Goal: Task Accomplishment & Management: Complete application form

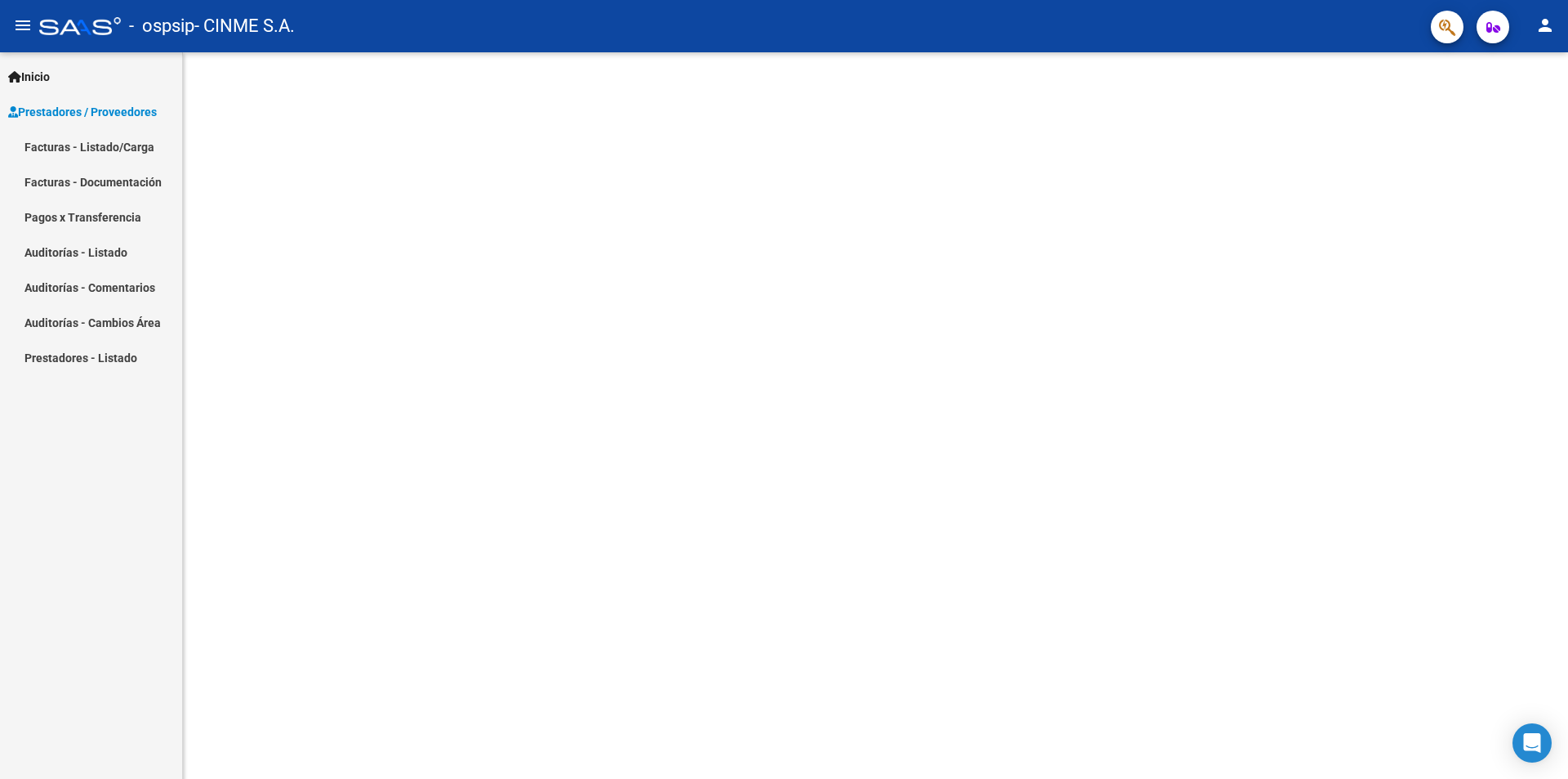
click at [67, 105] on span "Prestadores / Proveedores" at bounding box center [83, 112] width 149 height 18
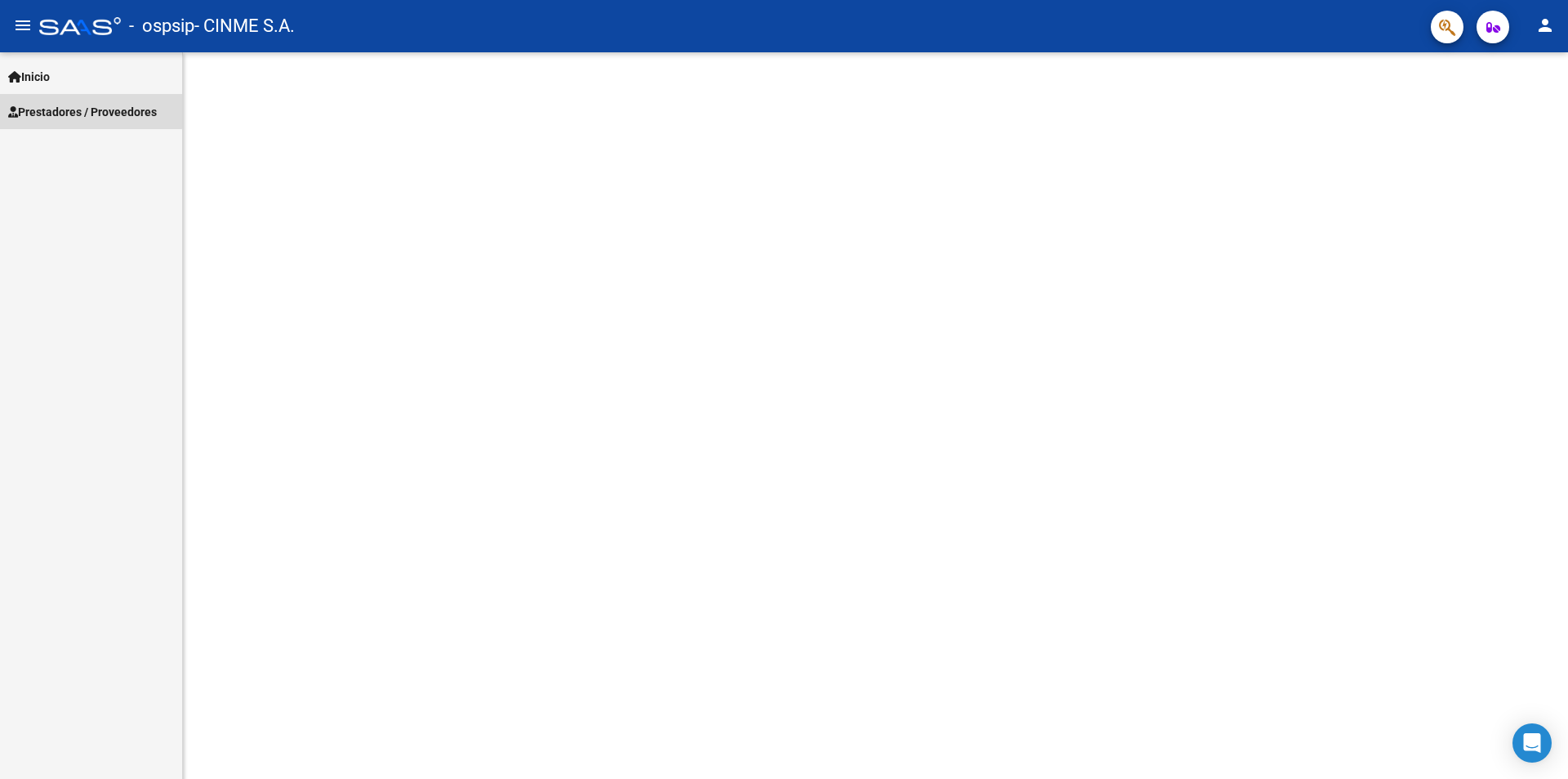
click at [67, 105] on span "Prestadores / Proveedores" at bounding box center [83, 112] width 149 height 18
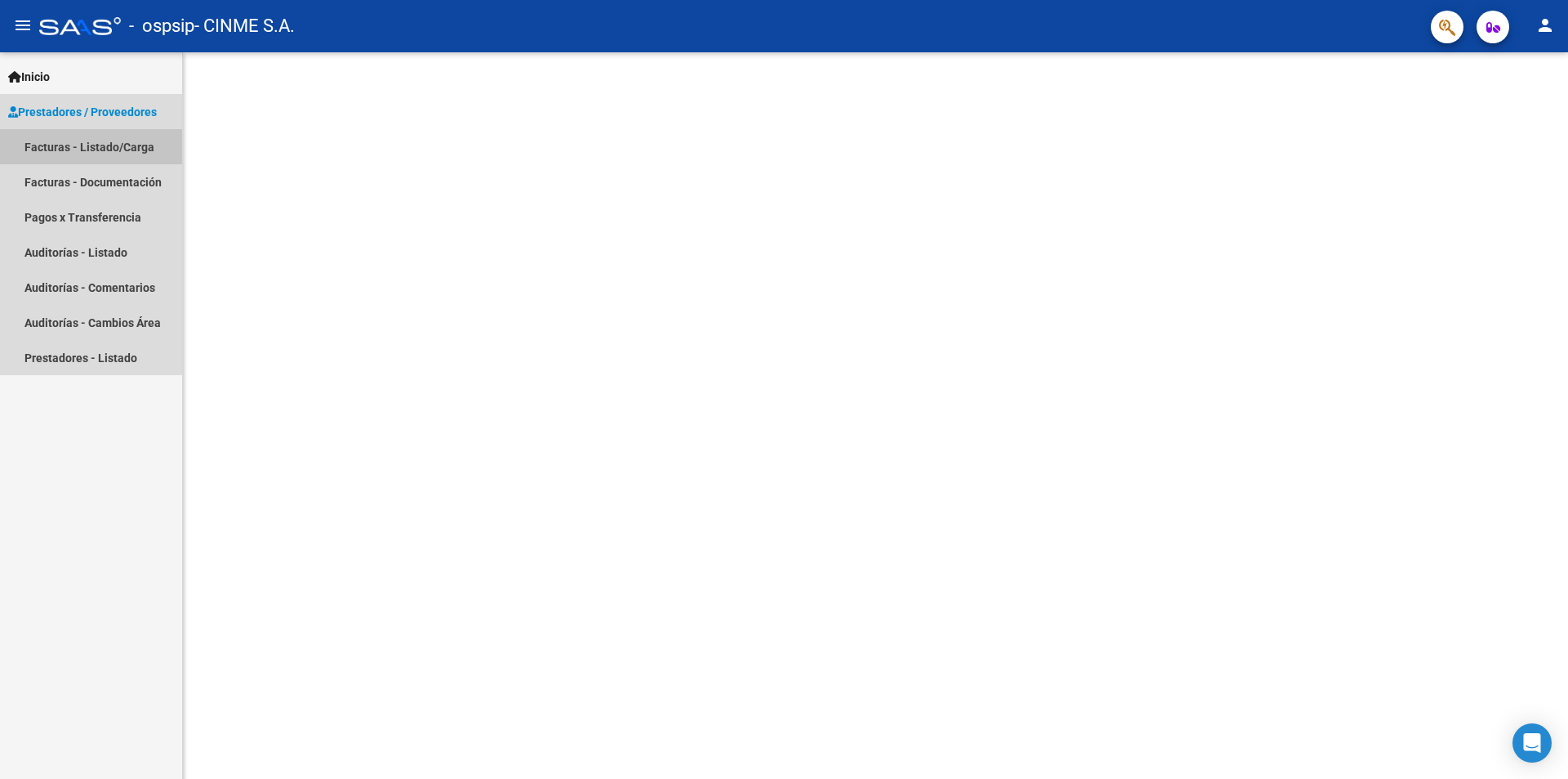
click at [64, 140] on link "Facturas - Listado/Carga" at bounding box center [91, 147] width 182 height 35
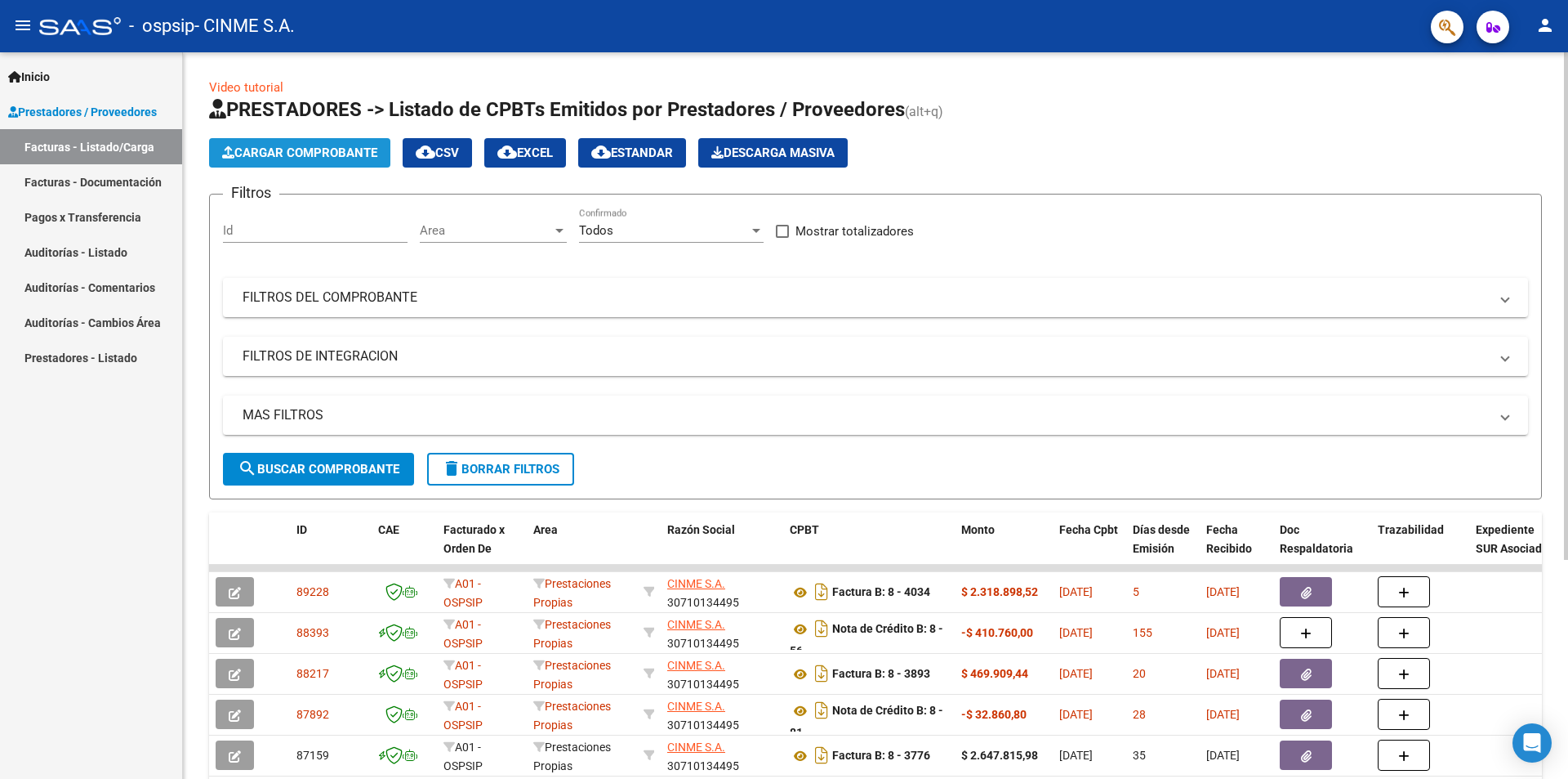
click at [334, 150] on span "Cargar Comprobante" at bounding box center [300, 152] width 155 height 14
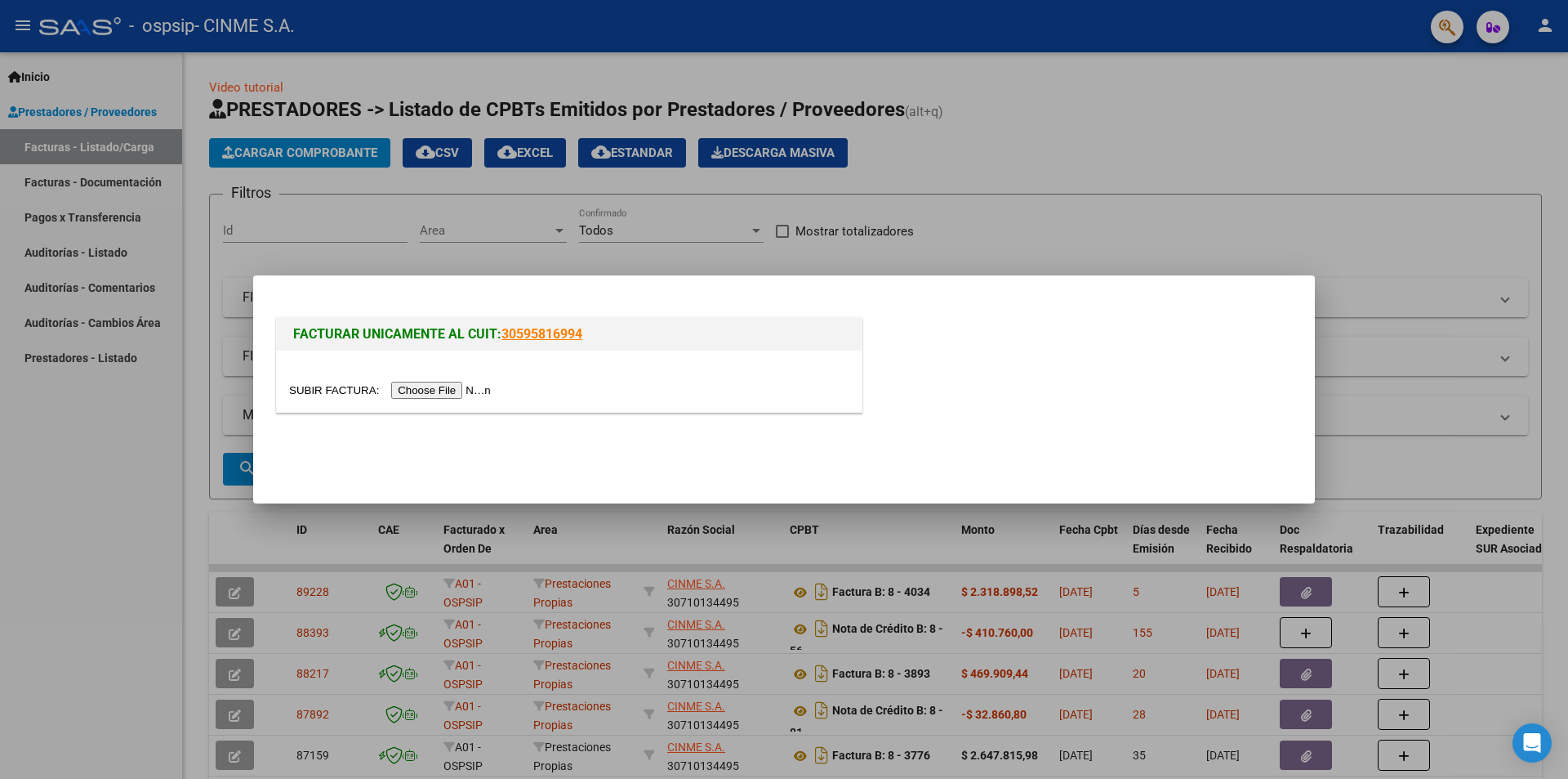
click at [418, 389] on input "file" at bounding box center [392, 390] width 207 height 17
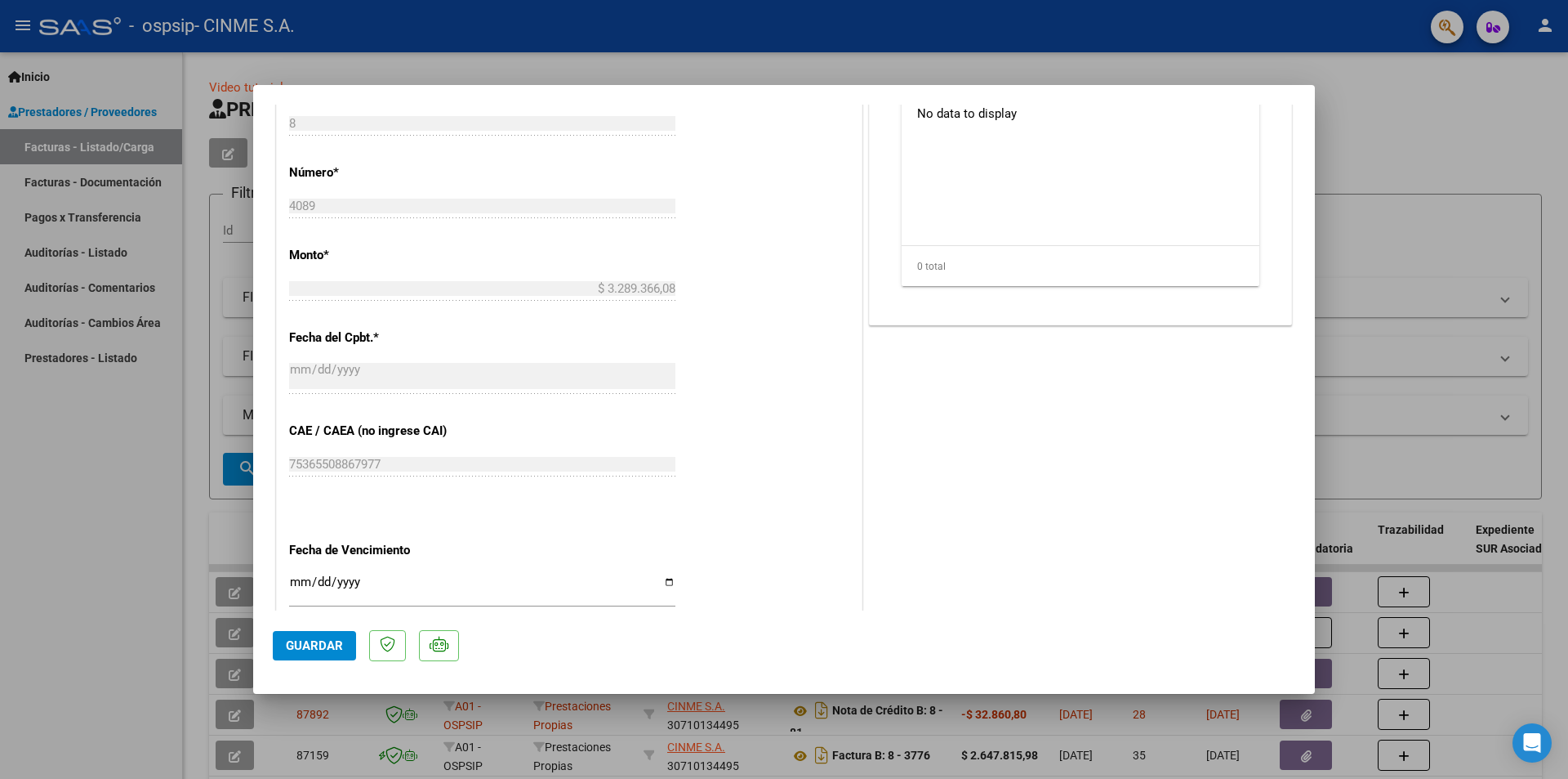
scroll to position [572, 0]
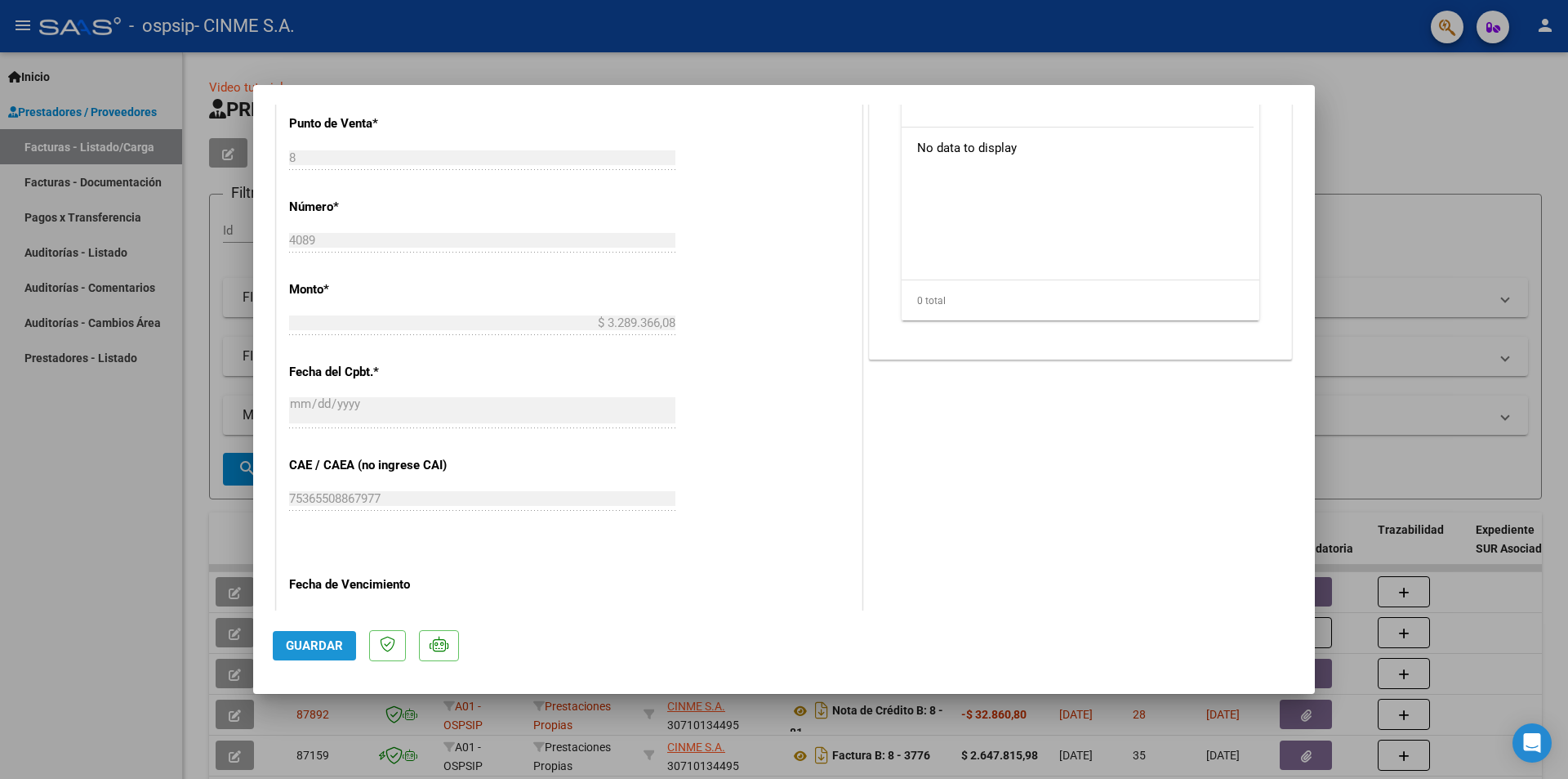
click at [300, 640] on span "Guardar" at bounding box center [315, 645] width 57 height 14
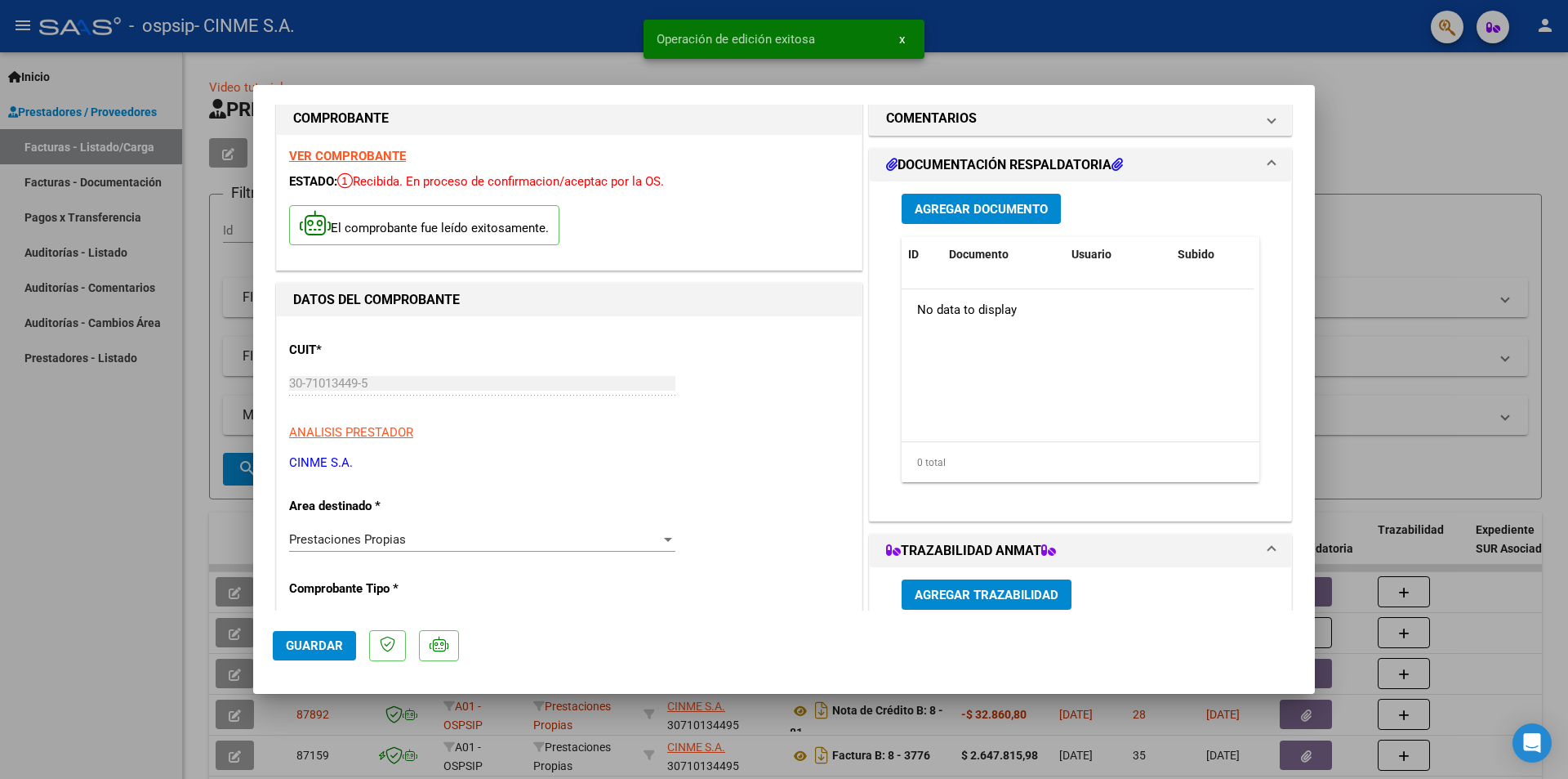
scroll to position [0, 0]
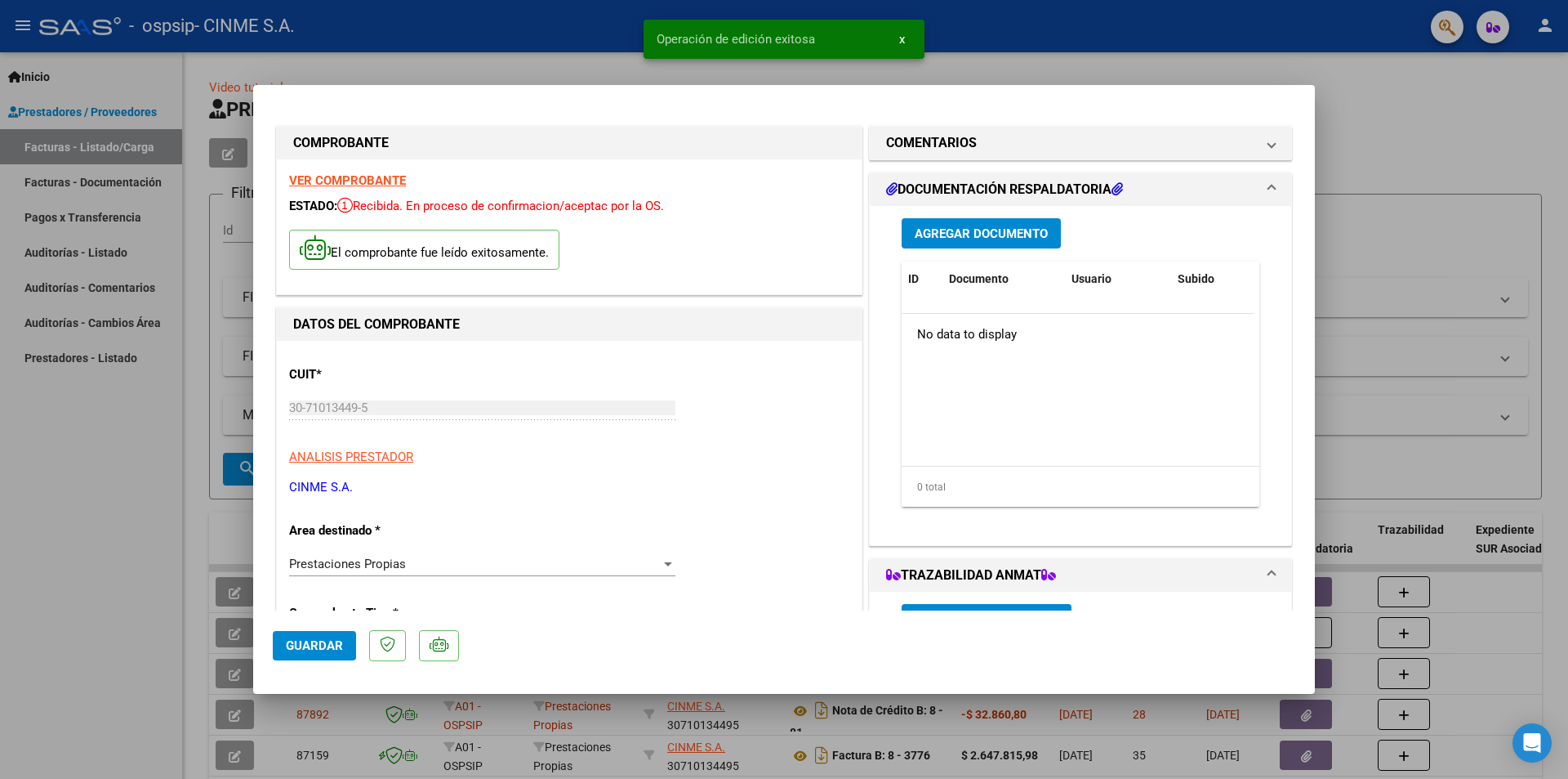
click at [966, 232] on span "Agregar Documento" at bounding box center [981, 233] width 133 height 14
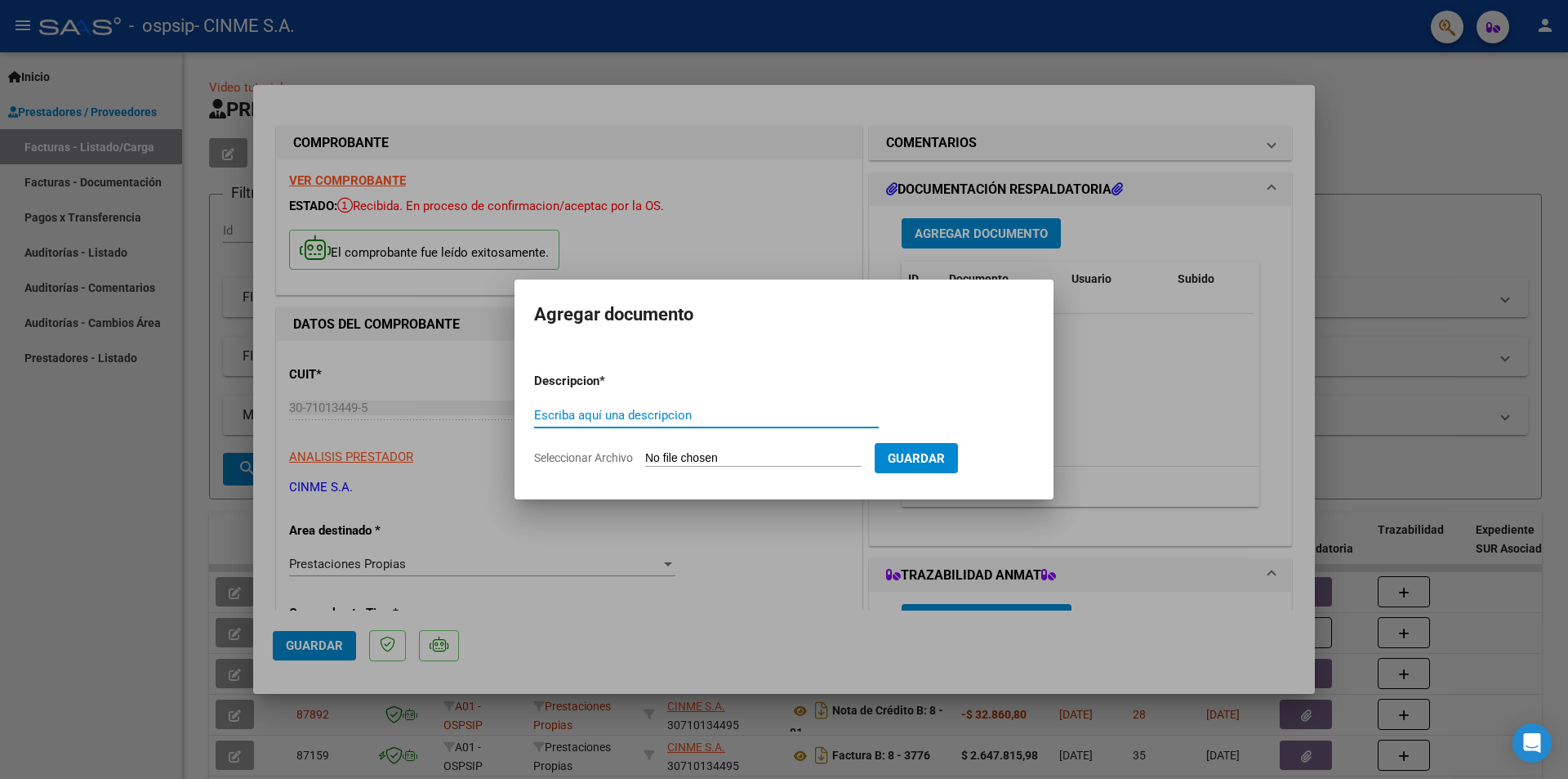
click at [604, 454] on span "Seleccionar Archivo" at bounding box center [583, 457] width 99 height 13
click at [645, 454] on input "Seleccionar Archivo" at bounding box center [753, 459] width 216 height 15
type input "C:\fakepath\CINME OSPSIP [DATE] recetas.pdf"
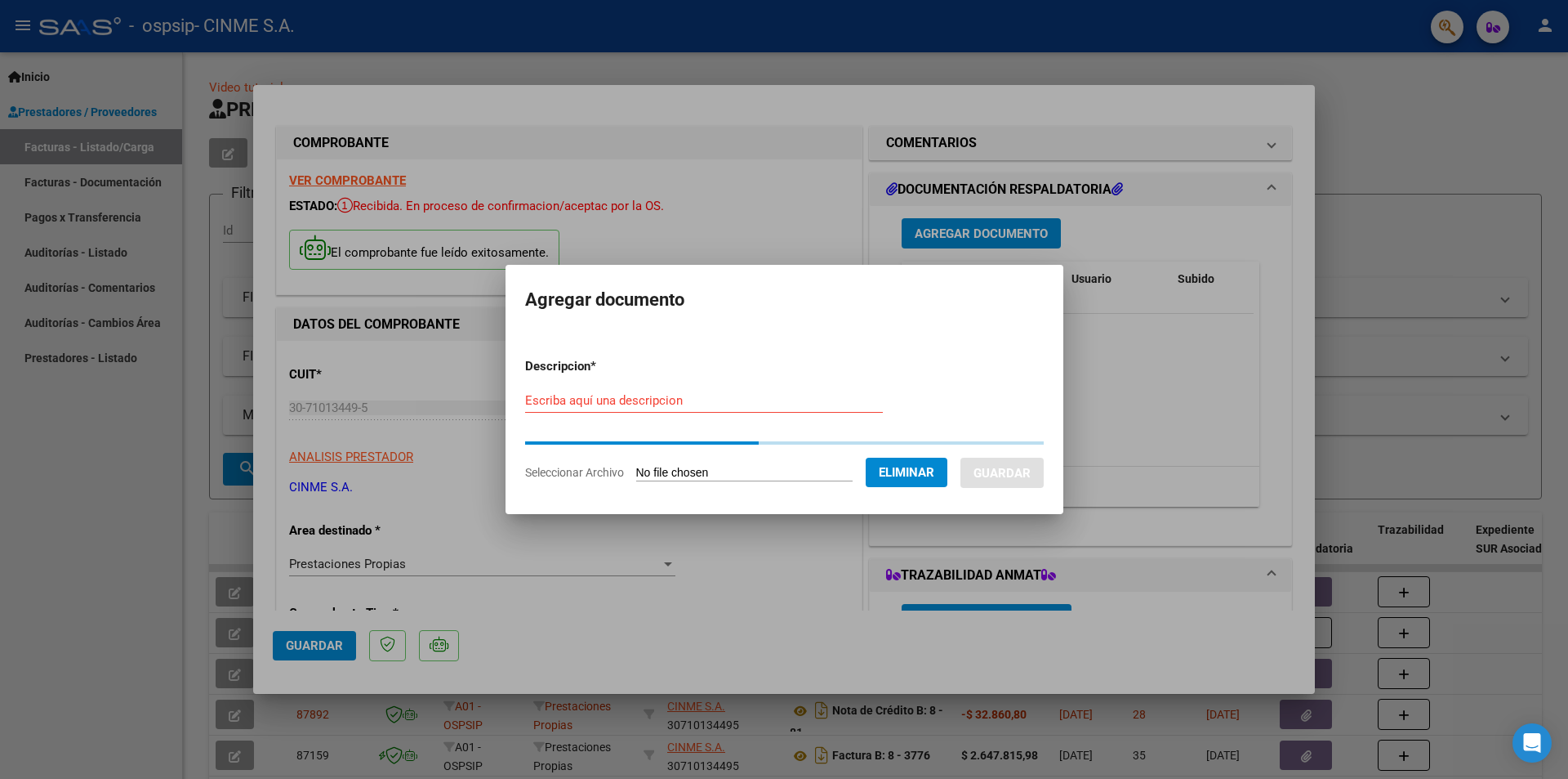
click at [551, 390] on div "Escriba aquí una descripcion" at bounding box center [704, 400] width 358 height 25
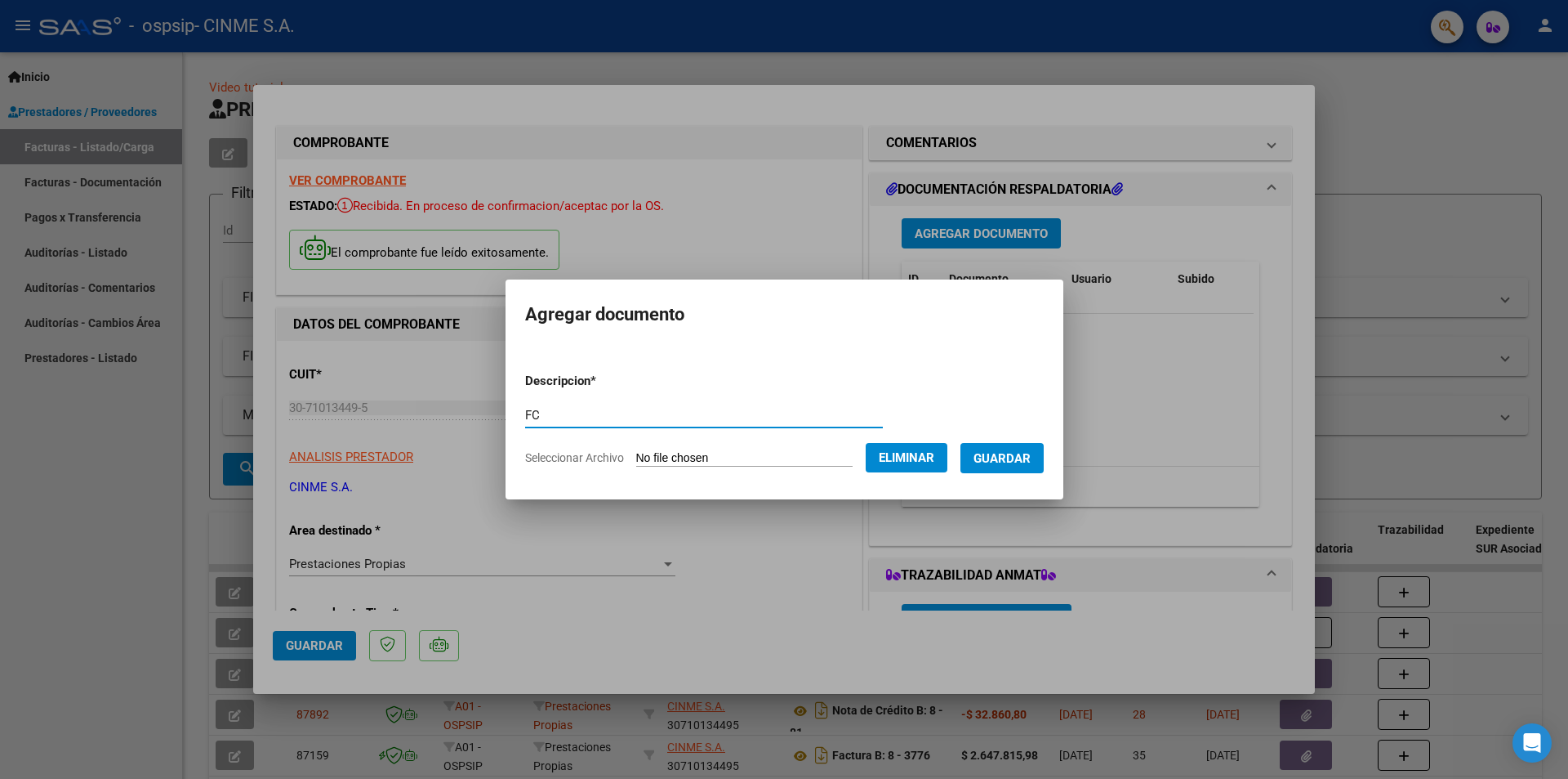
type input "FC"
click at [1011, 462] on span "Guardar" at bounding box center [1002, 458] width 57 height 14
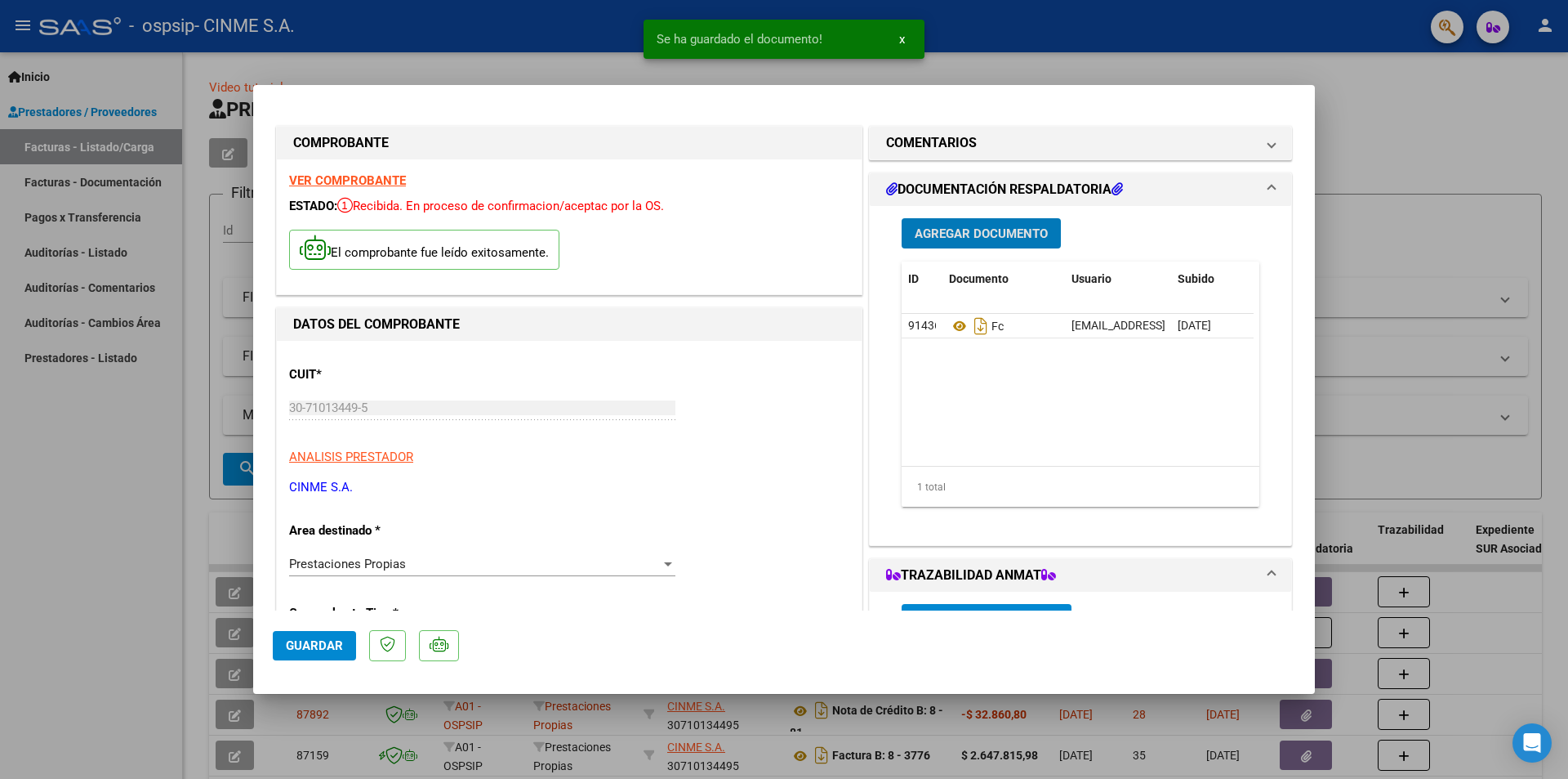
click at [948, 228] on span "Agregar Documento" at bounding box center [981, 233] width 133 height 14
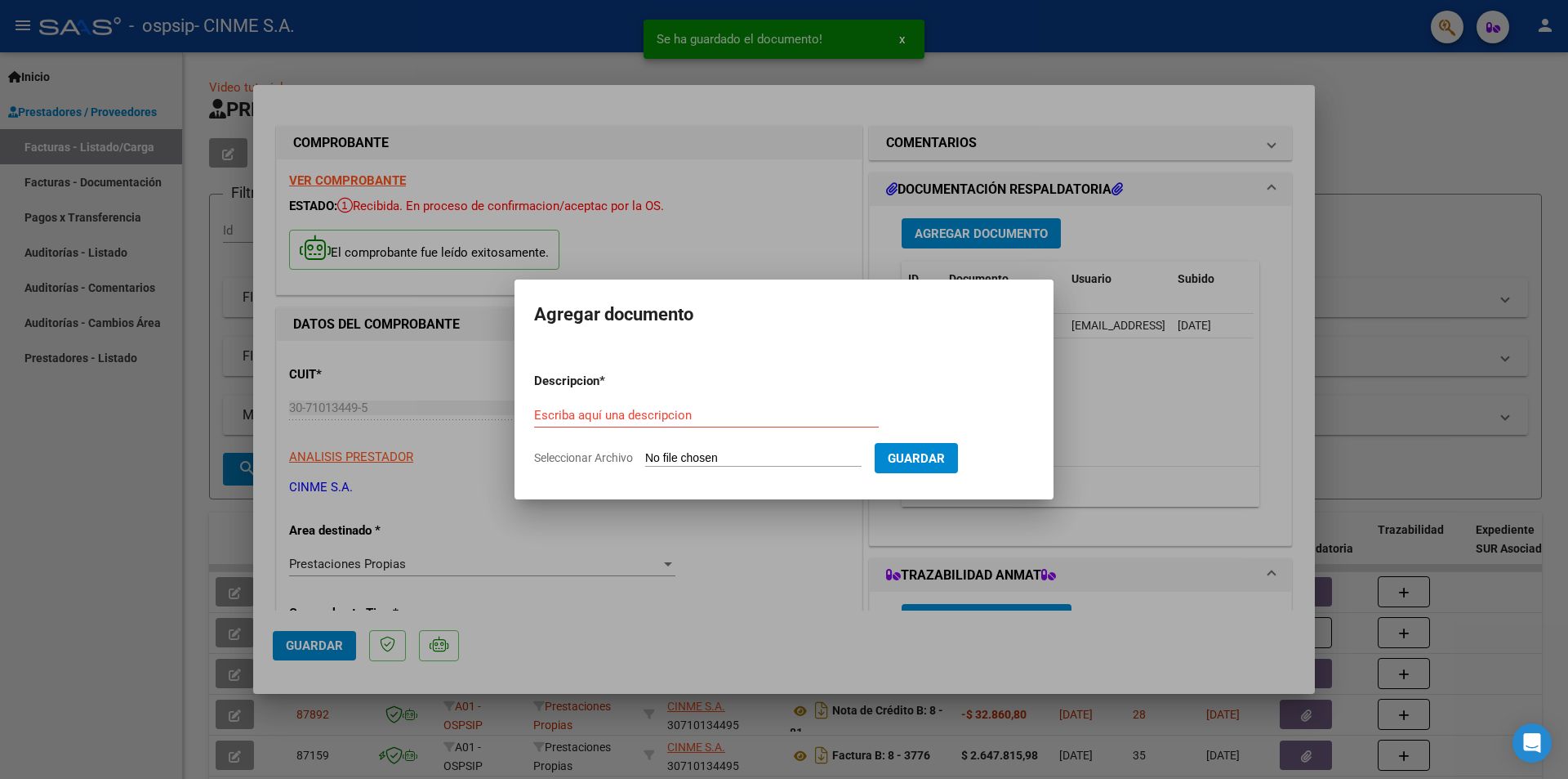
click at [594, 461] on span "Seleccionar Archivo" at bounding box center [583, 457] width 99 height 13
click at [645, 461] on input "Seleccionar Archivo" at bounding box center [753, 459] width 216 height 15
type input "C:\fakepath\Recetas [DATE].xlsx"
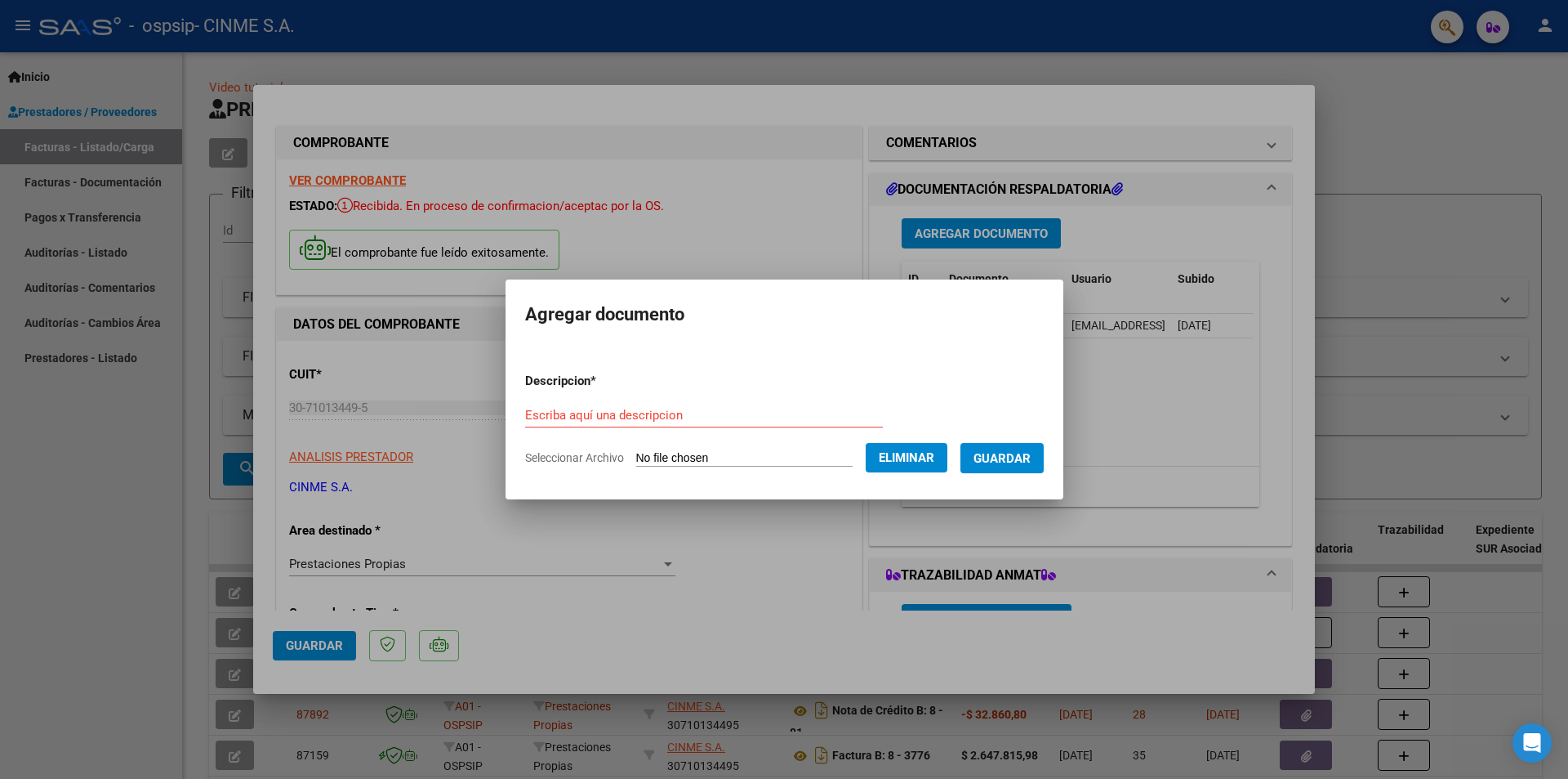
click at [537, 400] on form "Descripcion * Escriba aquí una descripcion Seleccionar Archivo Eliminar Guardar" at bounding box center [784, 419] width 518 height 119
click at [528, 411] on input "Escriba aquí una descripcion" at bounding box center [704, 415] width 358 height 14
type input "detalle"
click at [1000, 462] on span "Guardar" at bounding box center [1002, 458] width 57 height 14
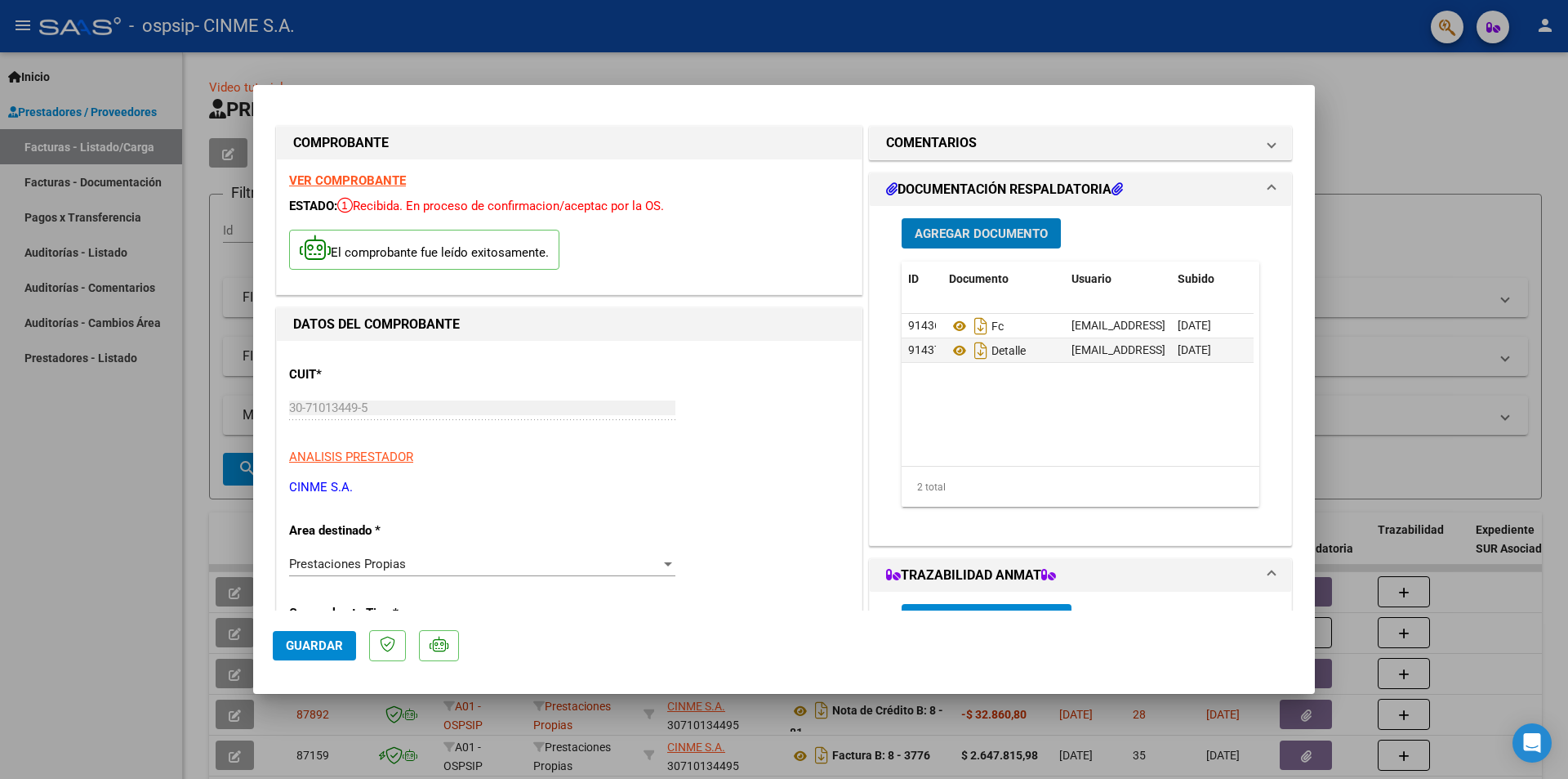
click at [312, 646] on span "Guardar" at bounding box center [315, 645] width 57 height 14
click at [1348, 104] on div at bounding box center [784, 390] width 1568 height 779
type input "$ 0,00"
